Goal: Information Seeking & Learning: Find specific page/section

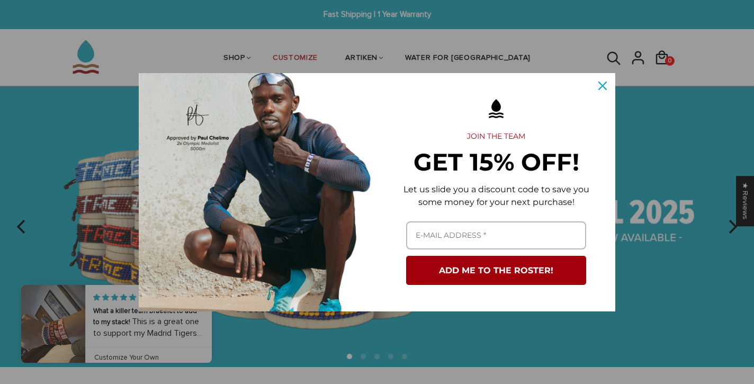
click at [601, 84] on icon "close icon" at bounding box center [603, 86] width 8 height 8
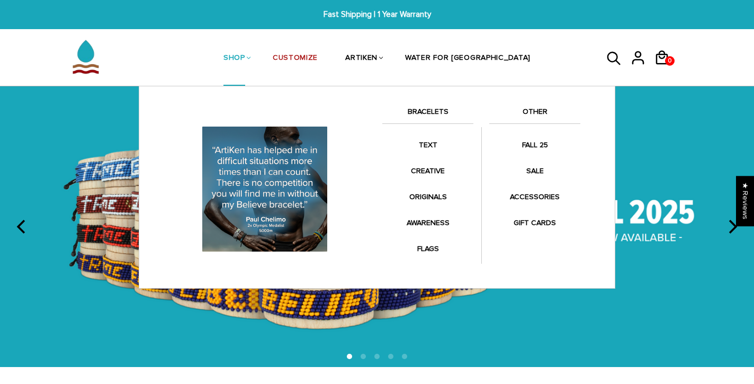
click at [414, 110] on link "BRACELETS" at bounding box center [428, 114] width 91 height 18
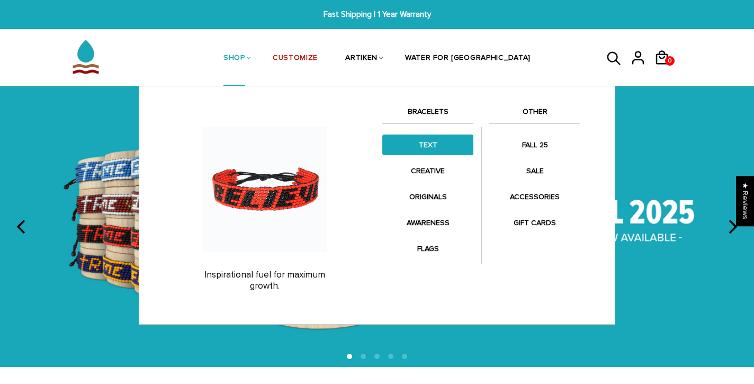
click at [423, 142] on link "TEXT" at bounding box center [428, 145] width 91 height 21
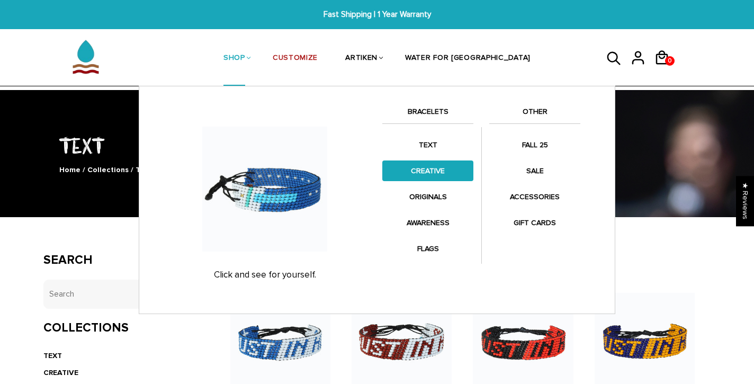
click at [424, 166] on link "CREATIVE" at bounding box center [428, 171] width 91 height 21
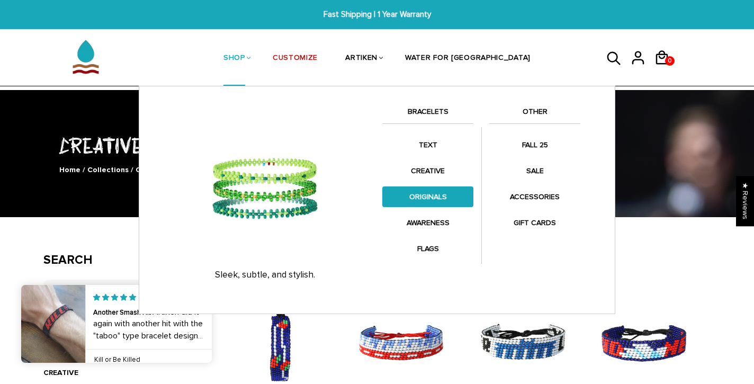
click at [414, 191] on link "ORIGINALS" at bounding box center [428, 196] width 91 height 21
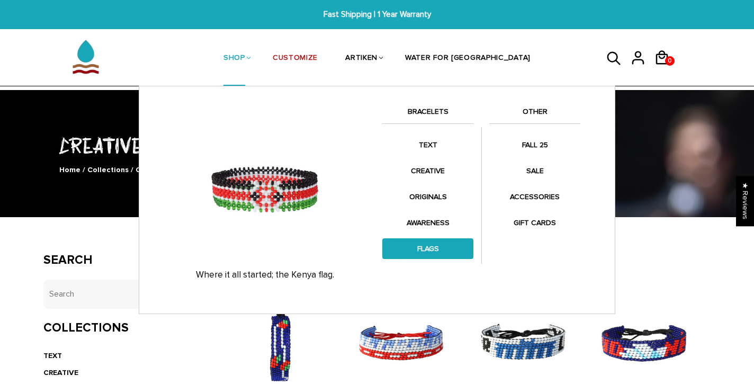
click at [432, 249] on link "FLAGS" at bounding box center [428, 248] width 91 height 21
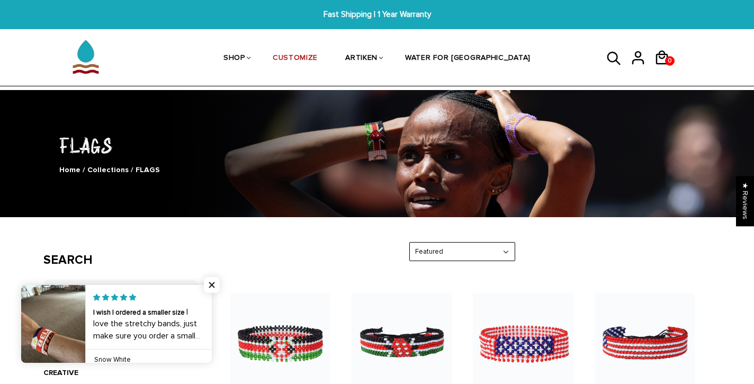
click at [616, 60] on icon at bounding box center [613, 57] width 13 height 13
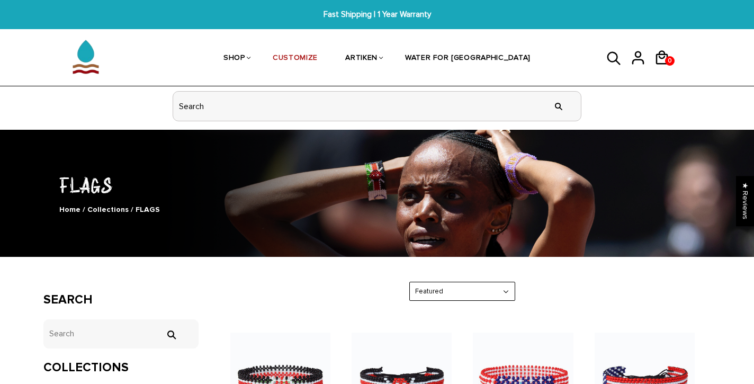
click at [307, 104] on input "header search" at bounding box center [377, 106] width 408 height 29
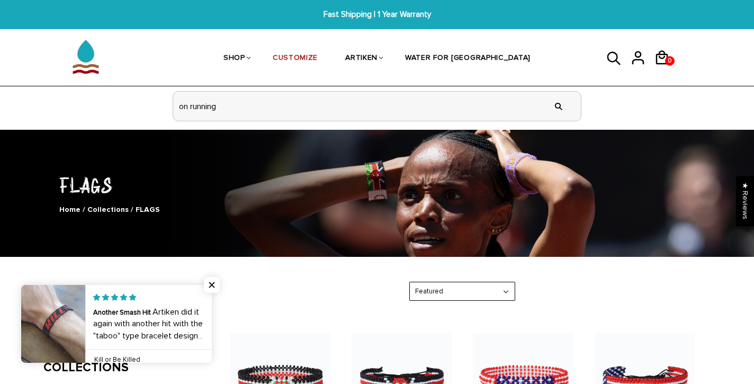
click at [559, 105] on input "" at bounding box center [558, 106] width 21 height 40
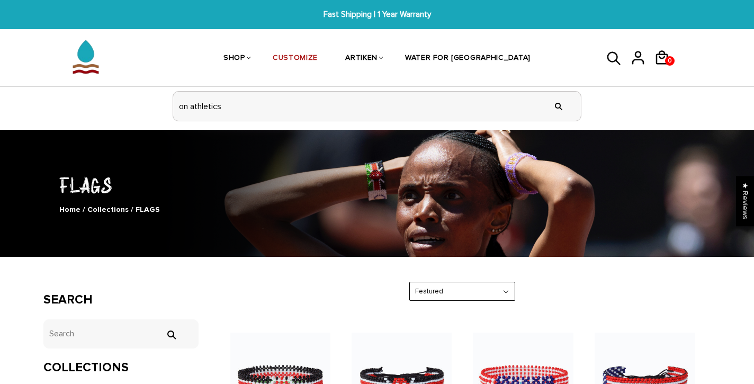
click at [559, 105] on input "" at bounding box center [558, 106] width 21 height 40
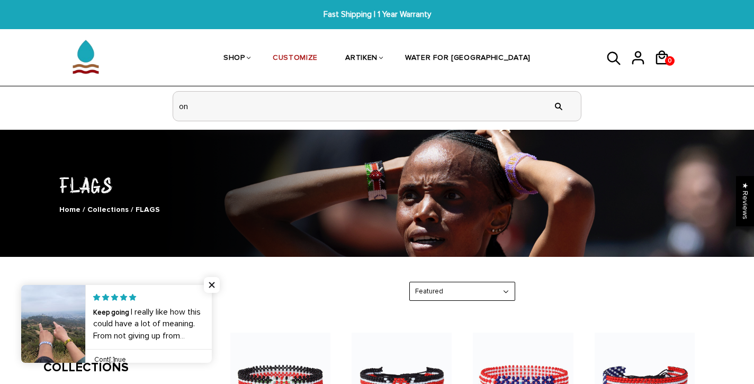
type input "o"
type input "coffee club"
click at [559, 105] on input "" at bounding box center [558, 106] width 21 height 40
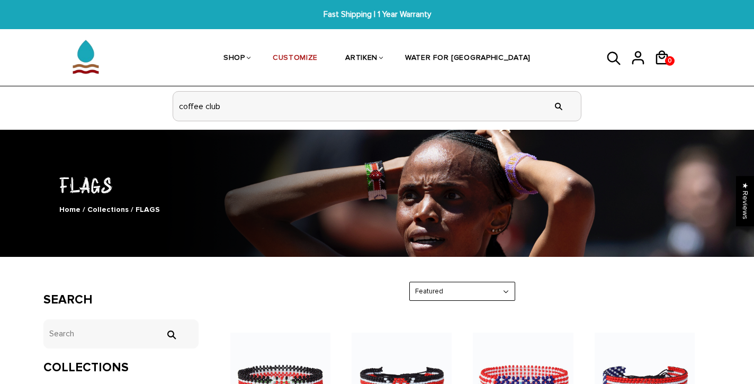
drag, startPoint x: 180, startPoint y: 107, endPoint x: 224, endPoint y: 108, distance: 43.5
click at [224, 108] on input "coffee club" at bounding box center [377, 106] width 408 height 29
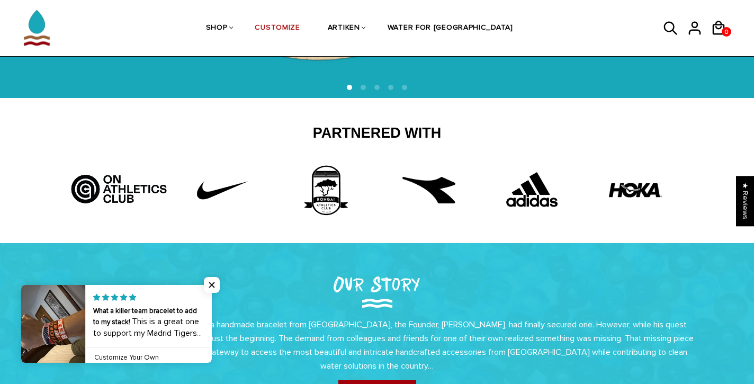
scroll to position [275, 0]
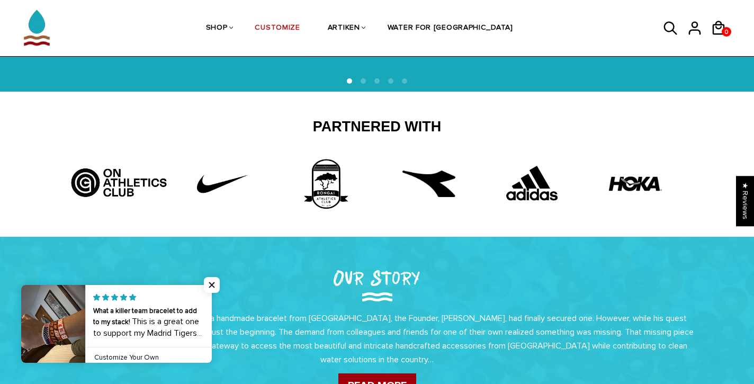
click at [83, 178] on img at bounding box center [118, 178] width 103 height 42
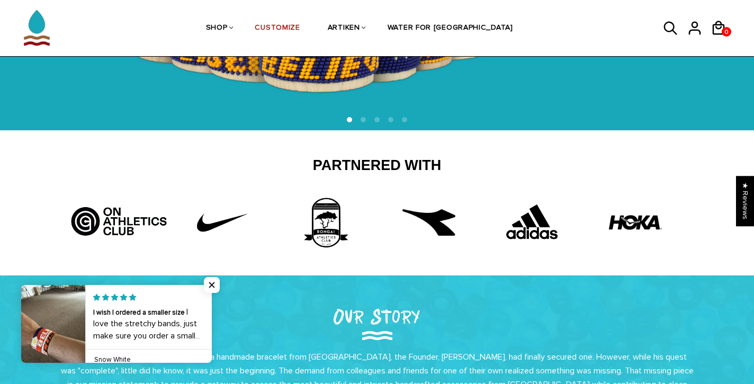
scroll to position [234, 0]
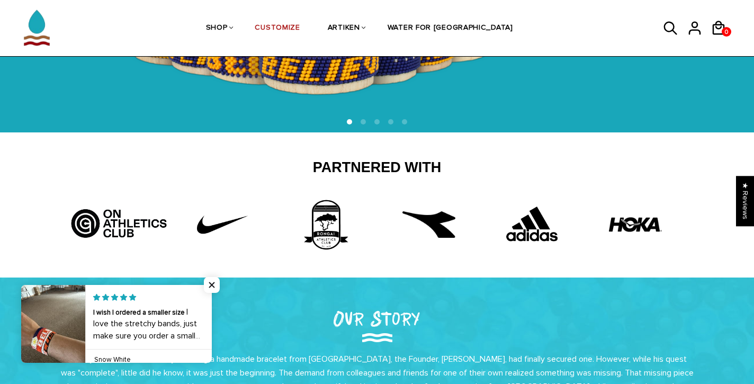
click at [526, 223] on img at bounding box center [532, 224] width 79 height 53
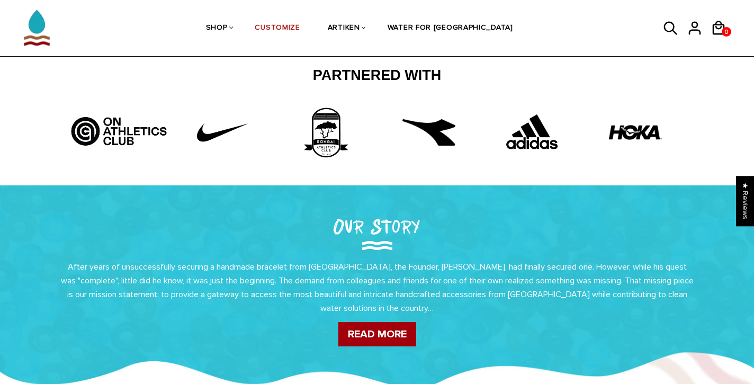
scroll to position [322, 0]
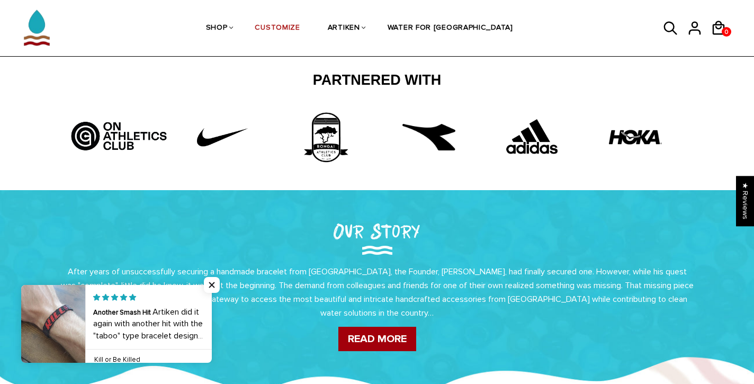
click at [105, 121] on img at bounding box center [118, 132] width 103 height 42
drag, startPoint x: 105, startPoint y: 125, endPoint x: 152, endPoint y: 150, distance: 53.4
click at [152, 150] on img at bounding box center [118, 132] width 103 height 42
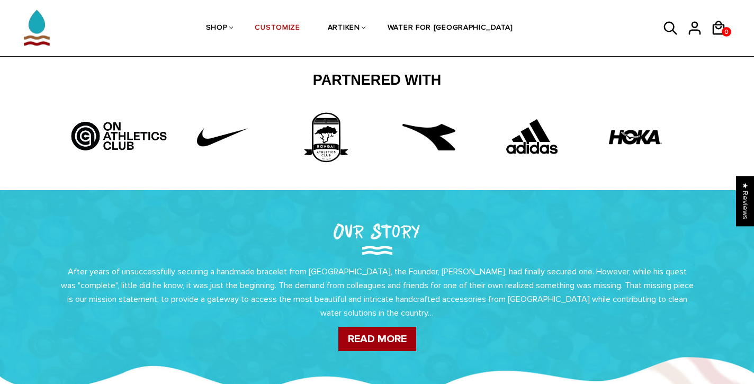
drag, startPoint x: 106, startPoint y: 126, endPoint x: 139, endPoint y: 145, distance: 38.0
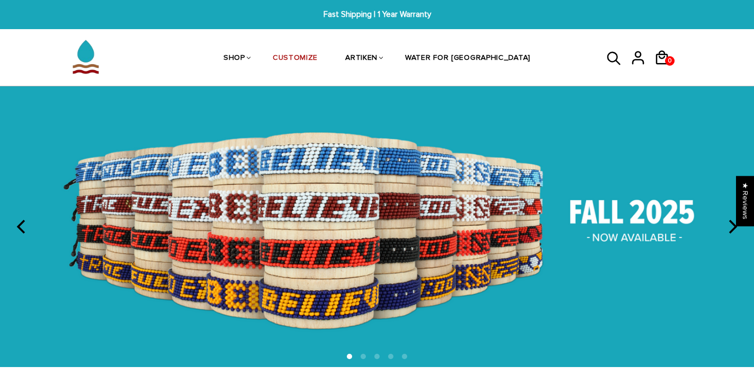
scroll to position [0, 0]
click at [614, 57] on icon at bounding box center [615, 58] width 16 height 25
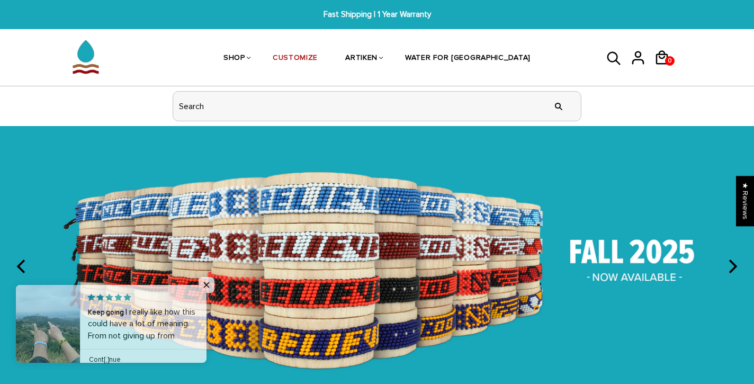
click at [321, 106] on input "header search" at bounding box center [377, 106] width 408 height 29
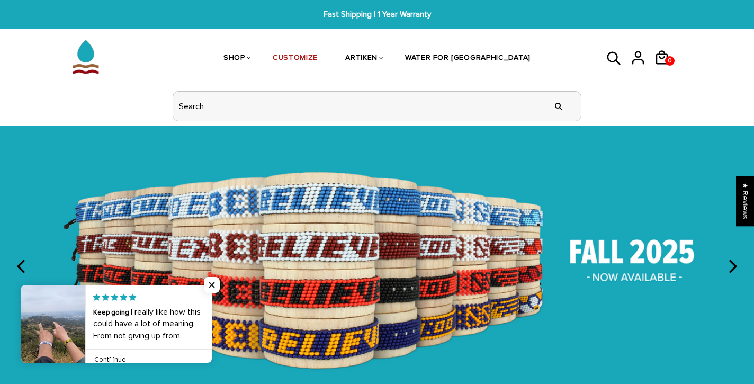
paste input "ON ATHLETICS CLUB"
click at [559, 105] on input "" at bounding box center [558, 106] width 21 height 40
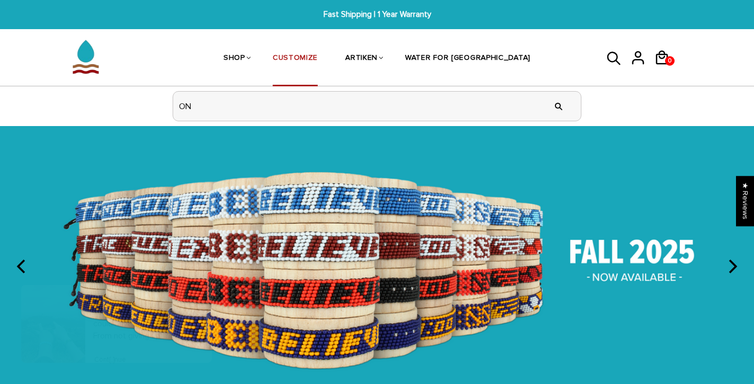
type input "O"
type input "adidas"
click at [559, 105] on input "" at bounding box center [558, 106] width 21 height 40
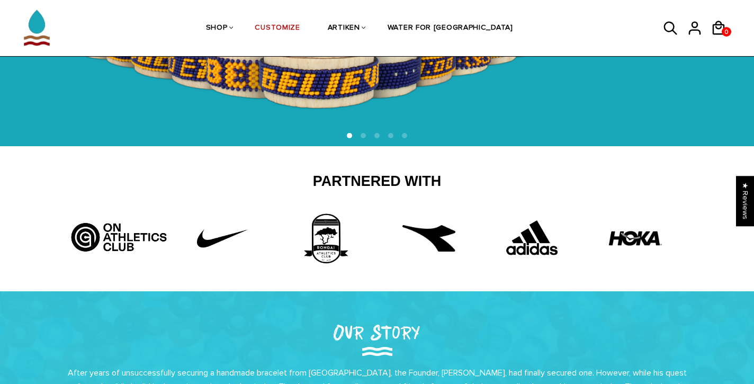
scroll to position [216, 0]
